Goal: Task Accomplishment & Management: Complete application form

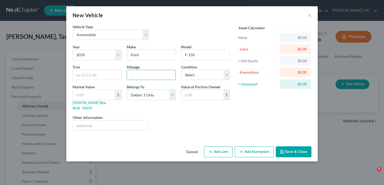
select select "0"
select select "16"
select select "0"
click at [296, 147] on button "Save & Close" at bounding box center [294, 152] width 36 height 11
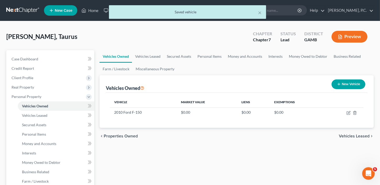
click at [99, 11] on div "× Saved vehicle" at bounding box center [187, 13] width 380 height 16
click at [259, 12] on button "×" at bounding box center [260, 12] width 4 height 6
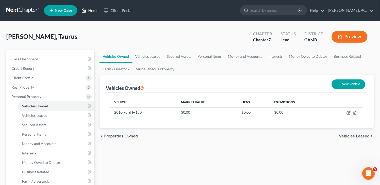
click at [88, 10] on link "Home" at bounding box center [90, 10] width 22 height 9
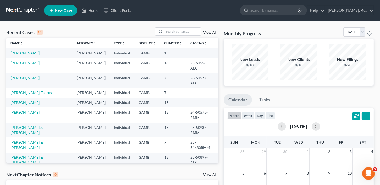
click at [33, 52] on link "[PERSON_NAME]" at bounding box center [24, 53] width 29 height 4
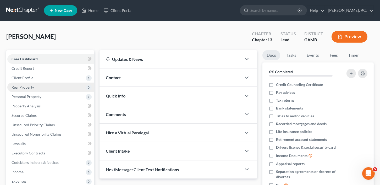
click at [25, 87] on span "Real Property" at bounding box center [23, 87] width 23 height 4
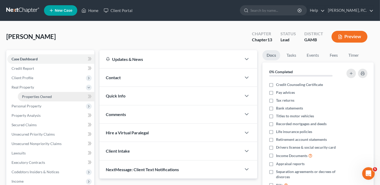
click at [26, 96] on span "Properties Owned" at bounding box center [37, 96] width 30 height 4
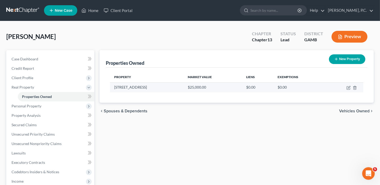
click at [131, 86] on td "[STREET_ADDRESS]" at bounding box center [147, 87] width 74 height 10
click at [349, 87] on icon "button" at bounding box center [348, 87] width 2 height 2
select select "10"
select select "75"
select select "0"
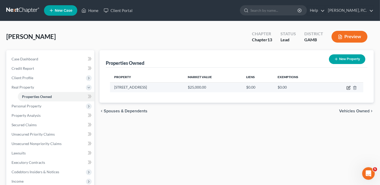
select select "0"
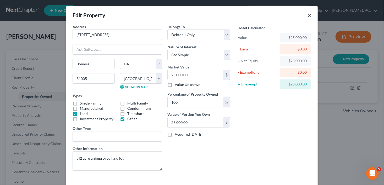
click at [307, 15] on button "×" at bounding box center [309, 15] width 4 height 6
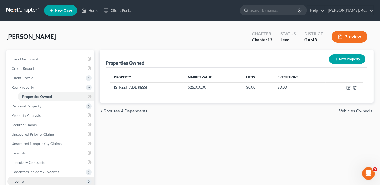
click at [17, 182] on span "Income" at bounding box center [18, 181] width 12 height 4
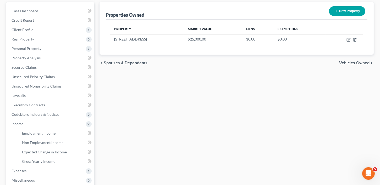
scroll to position [49, 0]
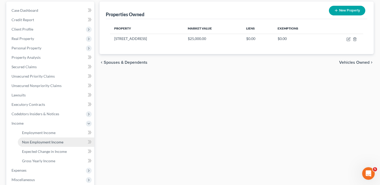
click at [46, 142] on span "Non Employment Income" at bounding box center [42, 142] width 41 height 4
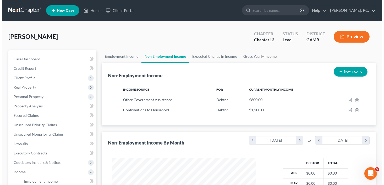
scroll to position [93, 154]
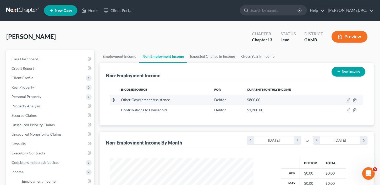
click at [349, 100] on icon "button" at bounding box center [347, 100] width 4 height 4
select select "5"
select select "0"
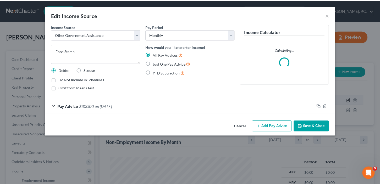
scroll to position [93, 155]
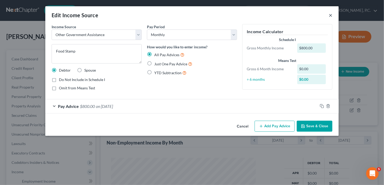
click at [329, 15] on button "×" at bounding box center [330, 15] width 4 height 6
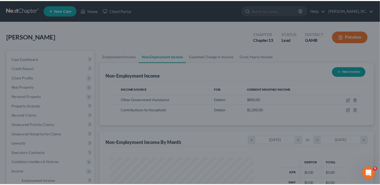
scroll to position [261559, 261499]
